Goal: Task Accomplishment & Management: Complete application form

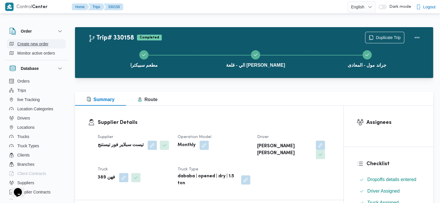
click at [39, 46] on span "Create new order" at bounding box center [32, 43] width 31 height 7
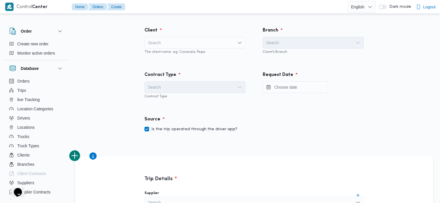
click at [174, 40] on div "Search" at bounding box center [195, 43] width 101 height 12
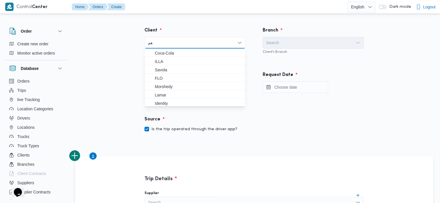
type input "ه"
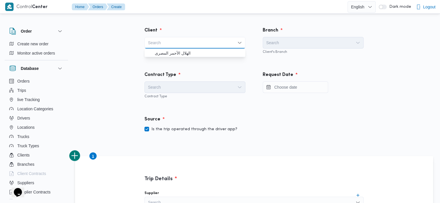
type input "i"
type input "illa tes"
click at [174, 54] on span "ILLA Tes ting" at bounding box center [198, 53] width 87 height 7
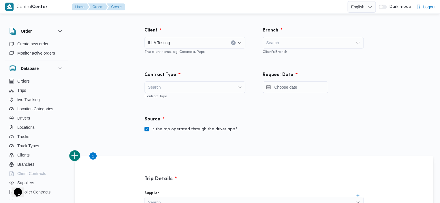
click at [269, 46] on div "Search" at bounding box center [313, 43] width 101 height 12
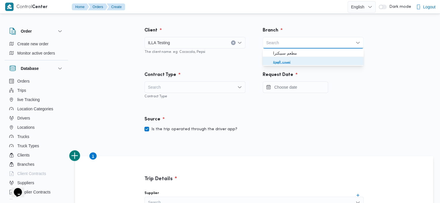
click at [275, 61] on span "تست قهوة" at bounding box center [316, 61] width 87 height 7
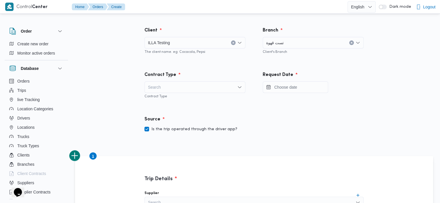
click at [197, 83] on div "Search" at bounding box center [195, 87] width 101 height 12
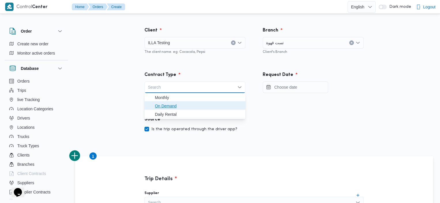
click at [172, 102] on span "On Demand" at bounding box center [198, 105] width 87 height 7
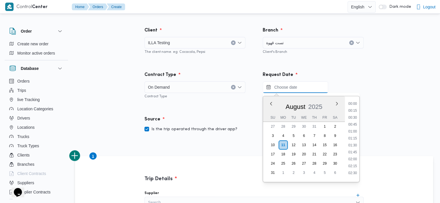
click at [290, 87] on input "Press the down key to enter a popover containing a calendar. Press the escape k…" at bounding box center [295, 87] width 65 height 12
click at [354, 143] on li "10:45" at bounding box center [352, 143] width 13 height 6
type input "11/08/2025 10:45"
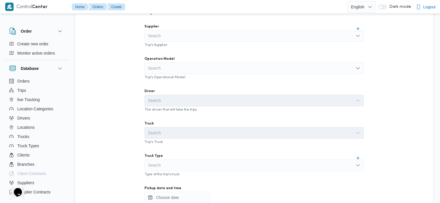
scroll to position [165, 0]
click at [283, 37] on div "Search" at bounding box center [254, 37] width 219 height 12
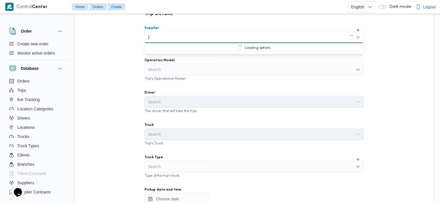
type input "]"
type input "دكان"
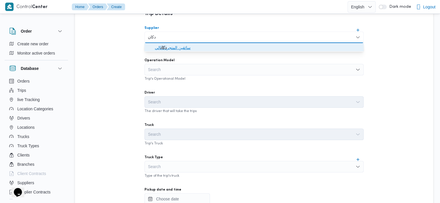
click at [171, 50] on span "سائقين المتجر دكان الي" at bounding box center [257, 47] width 205 height 7
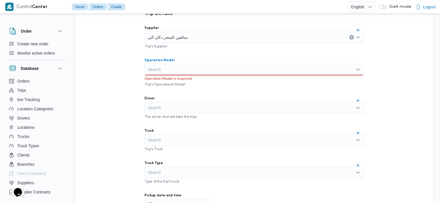
click at [193, 66] on div "Search" at bounding box center [254, 70] width 219 height 12
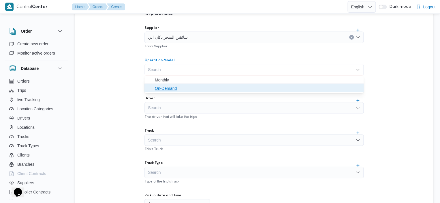
click at [173, 84] on span "On-Demand" at bounding box center [254, 88] width 215 height 9
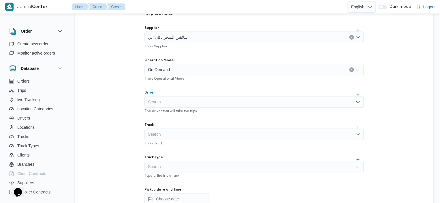
click at [178, 104] on div "Search" at bounding box center [254, 102] width 219 height 12
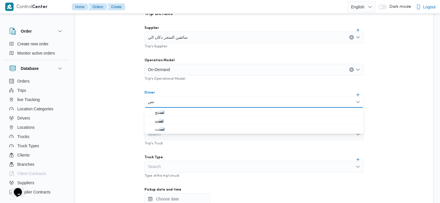
type input "تس"
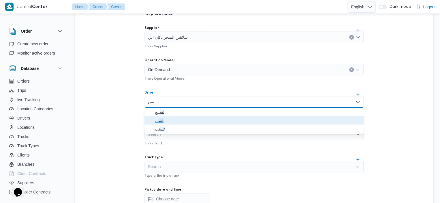
click at [166, 119] on span "تس ت" at bounding box center [257, 120] width 205 height 7
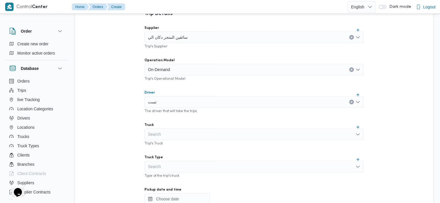
click at [172, 133] on div "Search" at bounding box center [254, 134] width 219 height 12
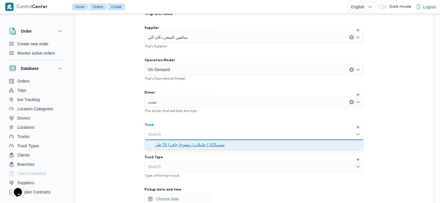
click at [181, 146] on span "تست123 | حاملات | مفتوح| جاف | 70 طن" at bounding box center [257, 144] width 205 height 7
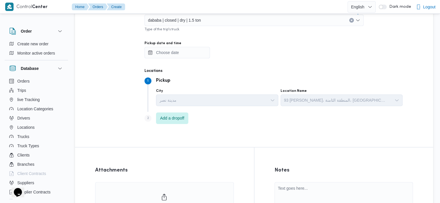
scroll to position [319, 0]
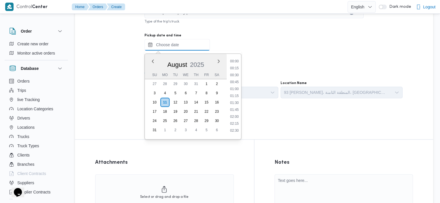
click at [179, 42] on input "Pickup date and time" at bounding box center [177, 45] width 65 height 12
click at [228, 102] on li "10:45" at bounding box center [234, 100] width 13 height 6
type input "11/08/2025 10:45"
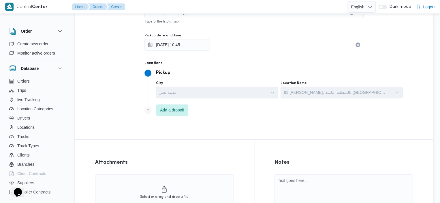
click at [168, 109] on span "Add a dropoff" at bounding box center [172, 109] width 24 height 7
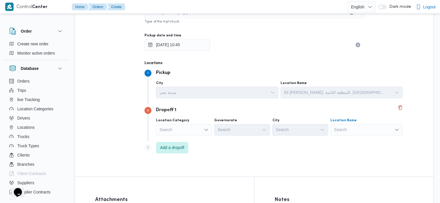
click at [331, 129] on div "Search" at bounding box center [367, 130] width 72 height 12
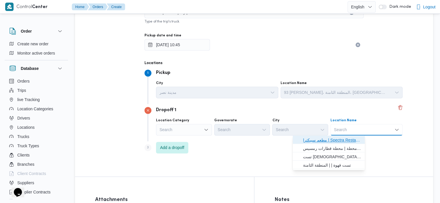
click at [325, 136] on span "مطعم سبيكترا | Spectra Restaurant (Shooting Club Branch) | الدقي" at bounding box center [328, 139] width 67 height 9
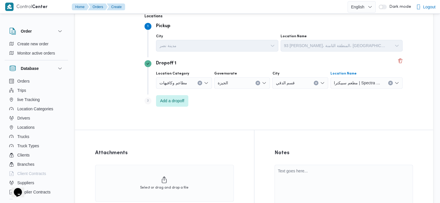
scroll to position [425, 0]
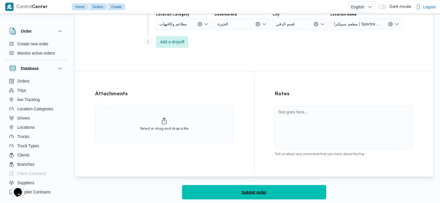
click at [314, 194] on button "Submit order" at bounding box center [254, 192] width 144 height 14
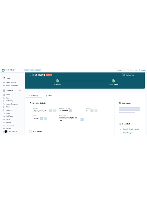
scroll to position [425, 0]
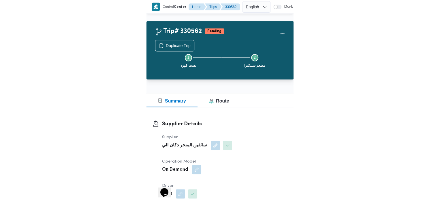
scroll to position [57, 0]
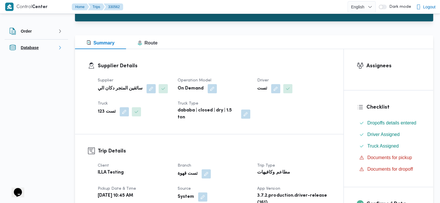
click at [39, 50] on div "Database" at bounding box center [24, 48] width 34 height 12
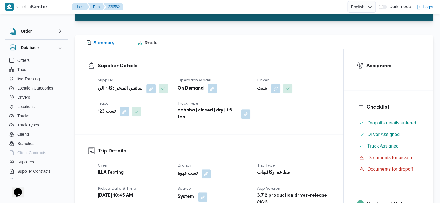
scroll to position [0, 0]
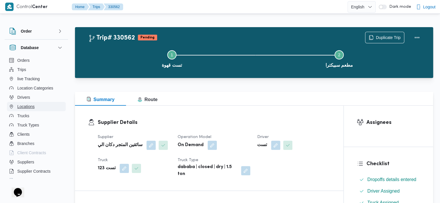
click at [33, 106] on span "Locations" at bounding box center [25, 106] width 17 height 7
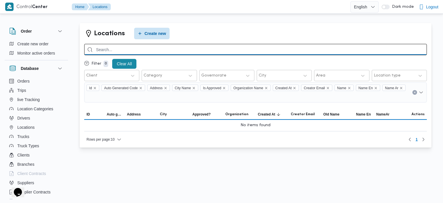
click at [150, 50] on input "search" at bounding box center [255, 49] width 343 height 11
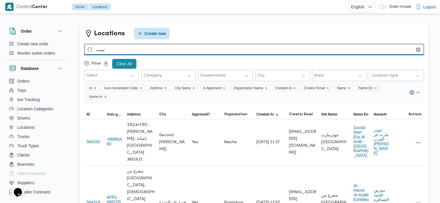
type input "تست"
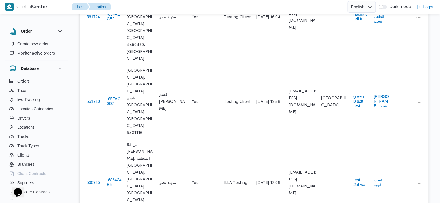
scroll to position [150, 0]
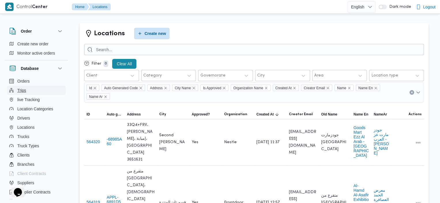
click at [28, 89] on button "Trips" at bounding box center [36, 90] width 59 height 9
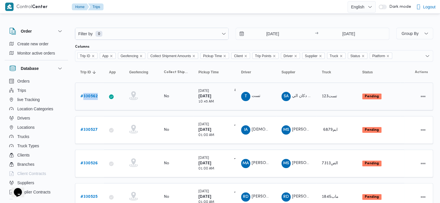
drag, startPoint x: 100, startPoint y: 97, endPoint x: 82, endPoint y: 96, distance: 17.7
click at [82, 96] on div "# 330562" at bounding box center [89, 97] width 23 height 12
copy b "330562"
click at [88, 95] on b "# 330562" at bounding box center [88, 96] width 17 height 4
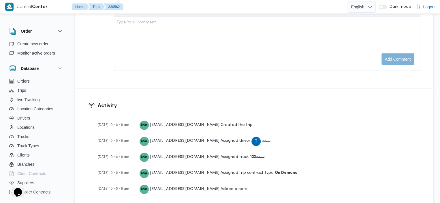
scroll to position [709, 0]
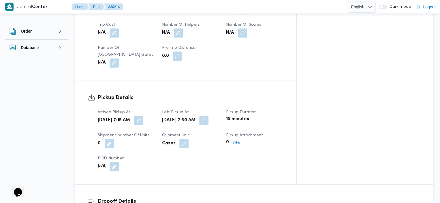
scroll to position [332, 0]
